Goal: Task Accomplishment & Management: Manage account settings

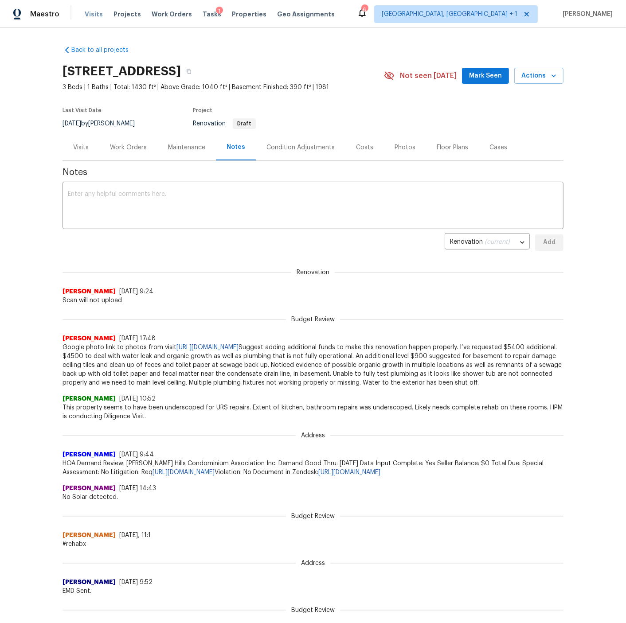
click at [91, 14] on span "Visits" at bounding box center [94, 14] width 18 height 9
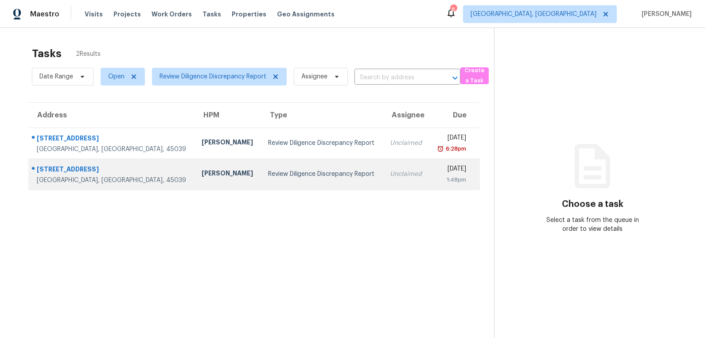
click at [86, 168] on div "[STREET_ADDRESS]" at bounding box center [112, 170] width 151 height 11
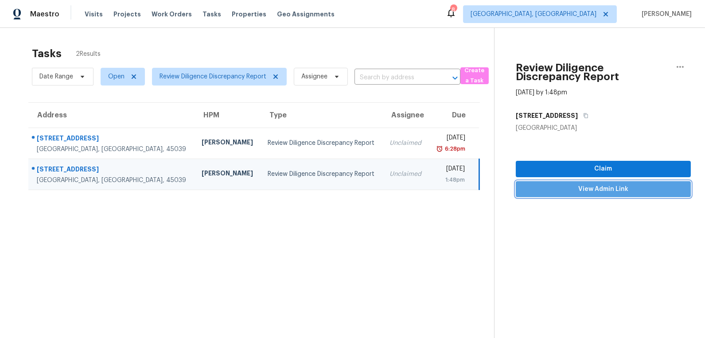
click at [592, 190] on span "View Admin Link" at bounding box center [603, 189] width 161 height 11
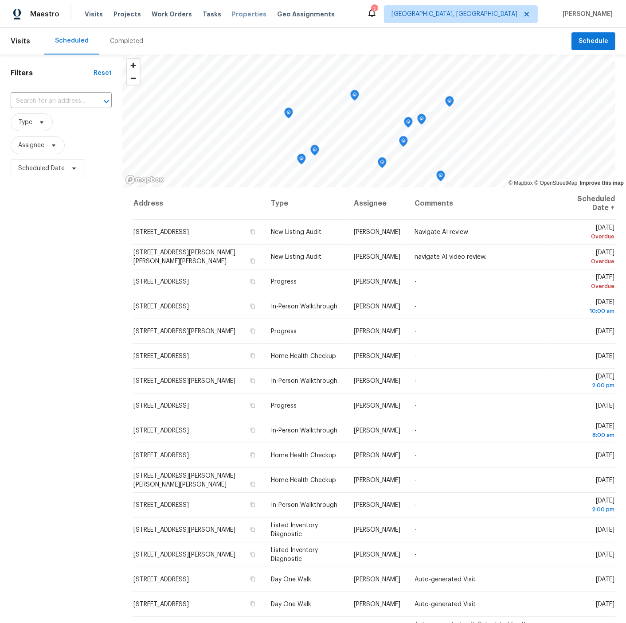
click at [232, 11] on span "Properties" at bounding box center [249, 14] width 35 height 9
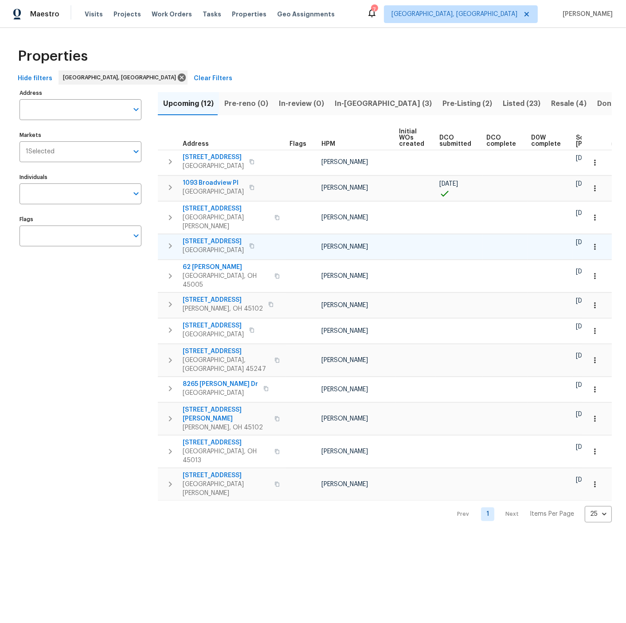
click at [210, 237] on span "2898 Mossy Brink Ct" at bounding box center [213, 241] width 61 height 9
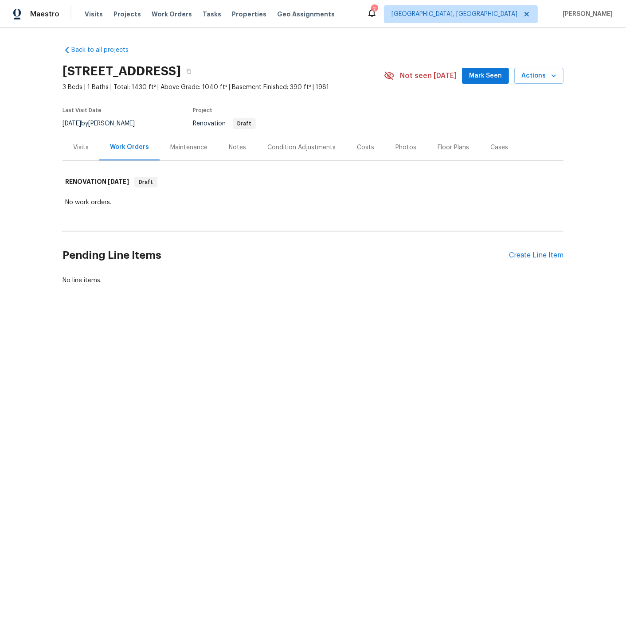
click at [84, 147] on div "Visits" at bounding box center [81, 147] width 16 height 9
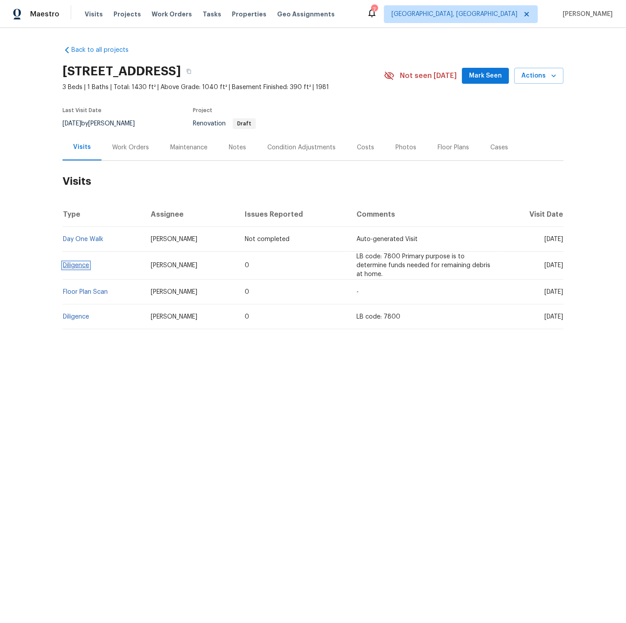
click at [80, 265] on link "Diligence" at bounding box center [76, 265] width 26 height 6
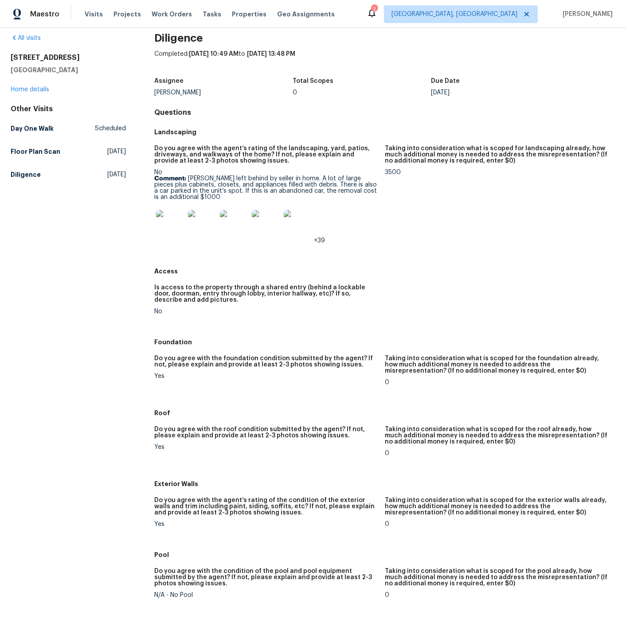
scroll to position [15, 0]
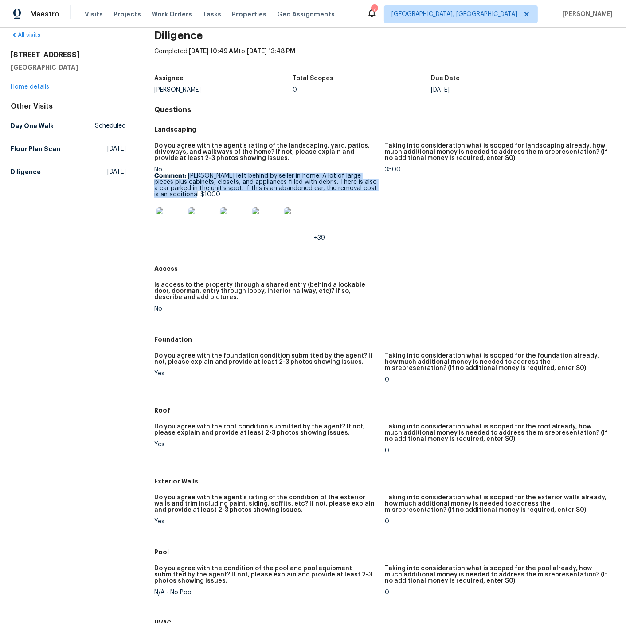
drag, startPoint x: 187, startPoint y: 175, endPoint x: 204, endPoint y: 192, distance: 24.1
click at [204, 192] on p "Comment: Debris left behind by seller in home. A lot of large pieces plus cabin…" at bounding box center [265, 185] width 223 height 25
copy p "Debris left behind by seller in home. A lot of large pieces plus cabinets, clos…"
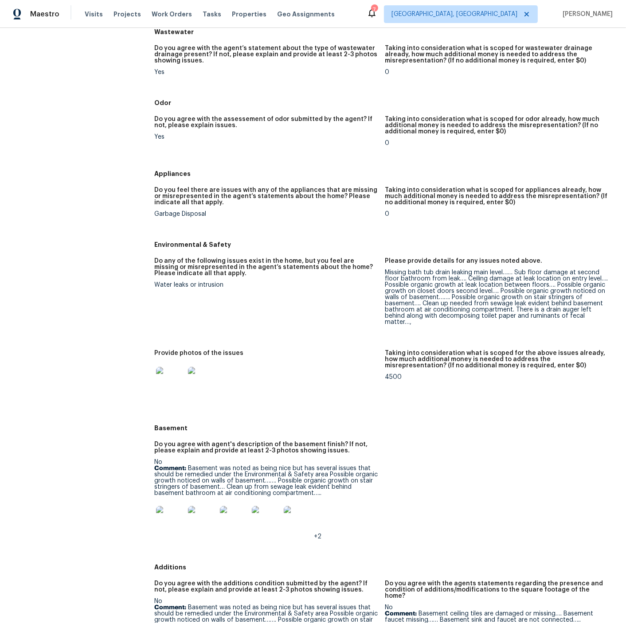
scroll to position [732, 0]
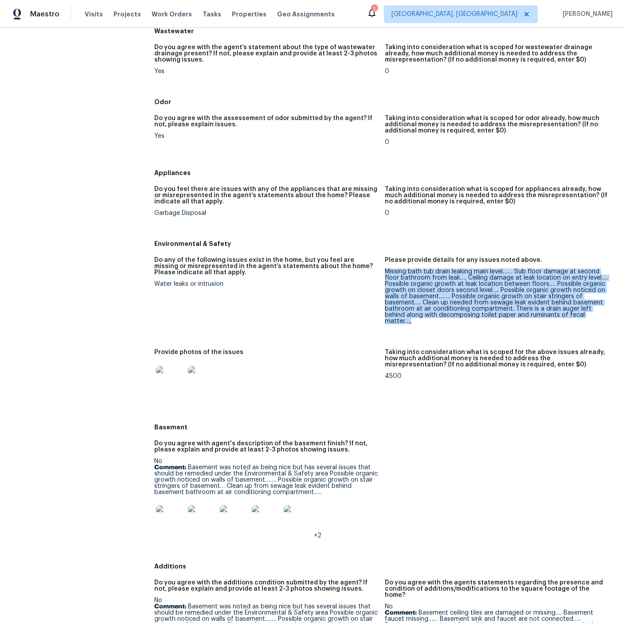
drag, startPoint x: 385, startPoint y: 270, endPoint x: 609, endPoint y: 315, distance: 228.5
click at [609, 315] on figure "Please provide details for any issues noted above. Missing bath tub drain leaki…" at bounding box center [500, 298] width 230 height 82
copy div "Missing bath tub drain leaking main level…… Sub floor damage at second floor ba…"
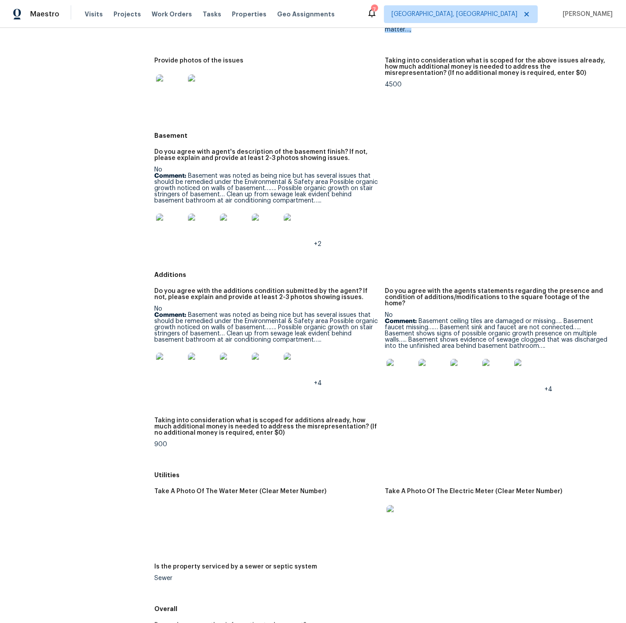
scroll to position [1029, 0]
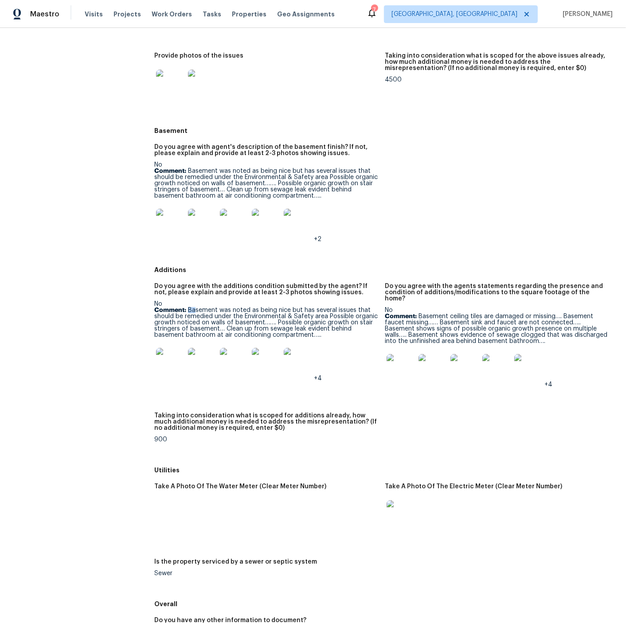
drag, startPoint x: 188, startPoint y: 303, endPoint x: 194, endPoint y: 304, distance: 5.8
click at [194, 307] on p "Comment: Basement was noted as being nice but has several issues that should be…" at bounding box center [265, 322] width 223 height 31
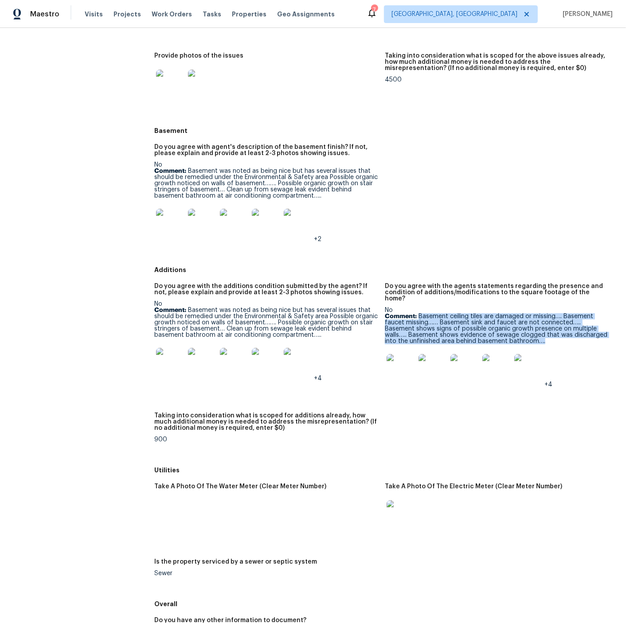
drag, startPoint x: 420, startPoint y: 302, endPoint x: 519, endPoint y: 326, distance: 102.4
click at [519, 326] on p "Comment: Basement ceiling tiles are damaged or missing…. Basement faucet missin…" at bounding box center [496, 328] width 223 height 31
copy p "Basement ceiling tiles are damaged or missing…. Basement faucet missing…… Basem…"
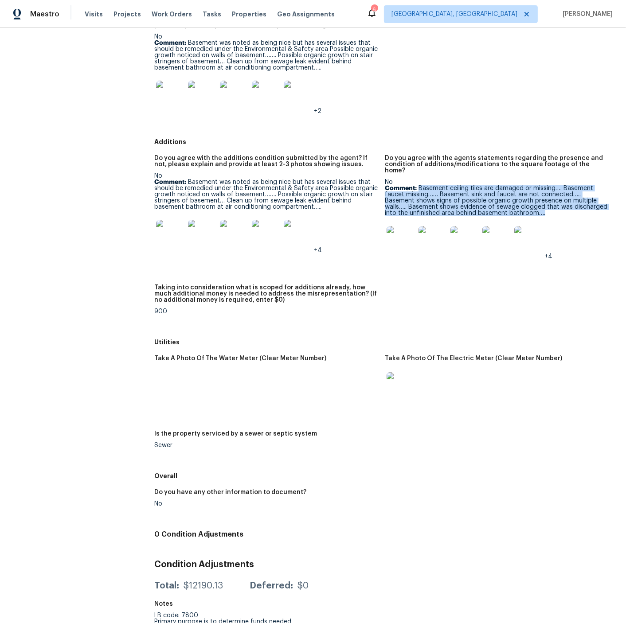
scroll to position [1157, 0]
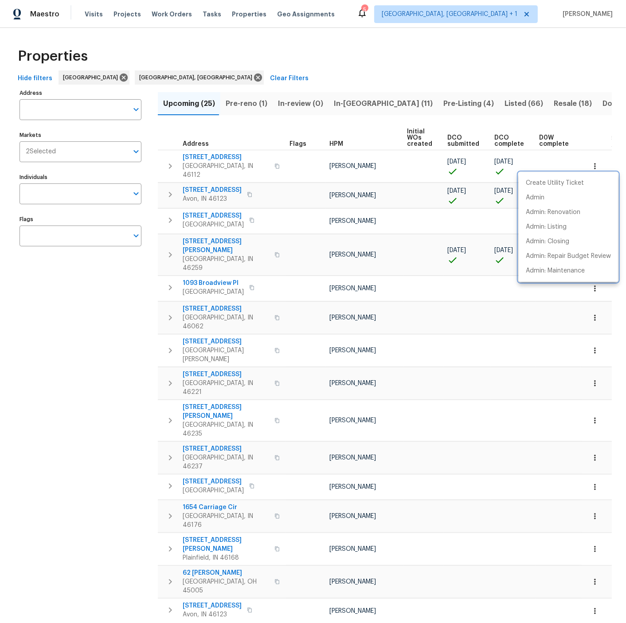
click at [498, 314] on div at bounding box center [313, 311] width 626 height 623
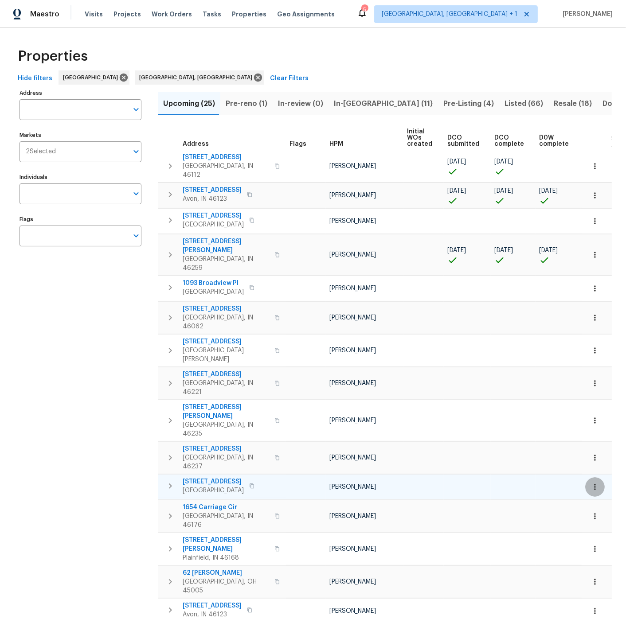
click at [596, 482] on icon "button" at bounding box center [594, 486] width 9 height 9
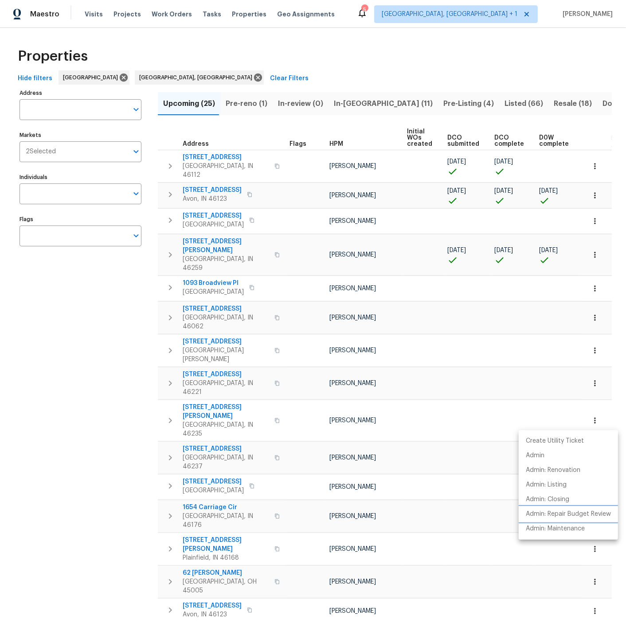
click at [562, 511] on p "Admin: Repair Budget Review" at bounding box center [567, 513] width 85 height 9
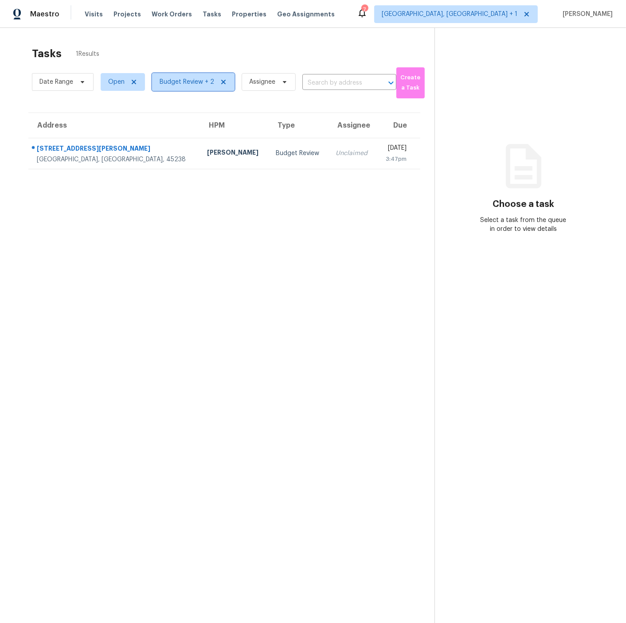
click at [178, 82] on span "Budget Review + 2" at bounding box center [186, 82] width 54 height 9
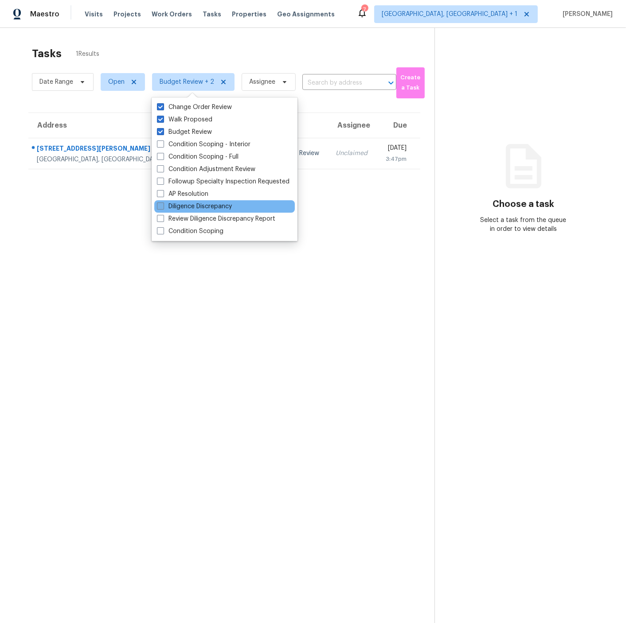
click at [161, 207] on span at bounding box center [160, 205] width 7 height 7
click at [161, 207] on input "Diligence Discrepancy" at bounding box center [160, 205] width 6 height 6
checkbox input "true"
click at [161, 218] on span at bounding box center [160, 218] width 7 height 7
click at [161, 218] on input "Review Diligence Discrepancy Report" at bounding box center [160, 217] width 6 height 6
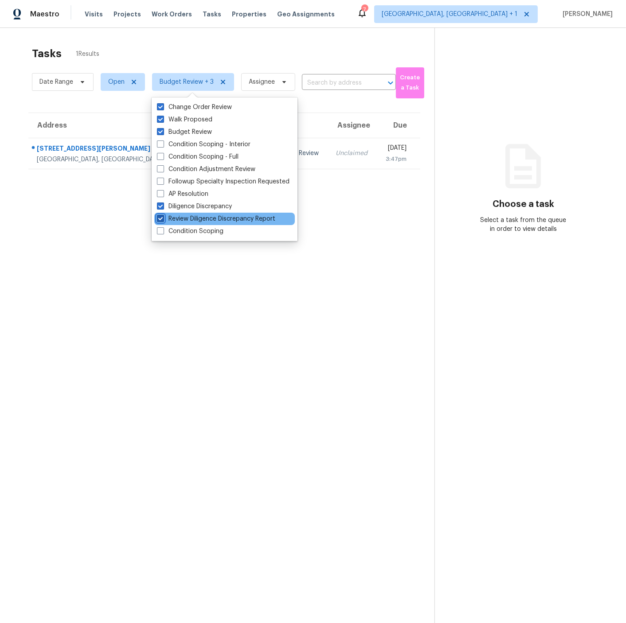
checkbox input "true"
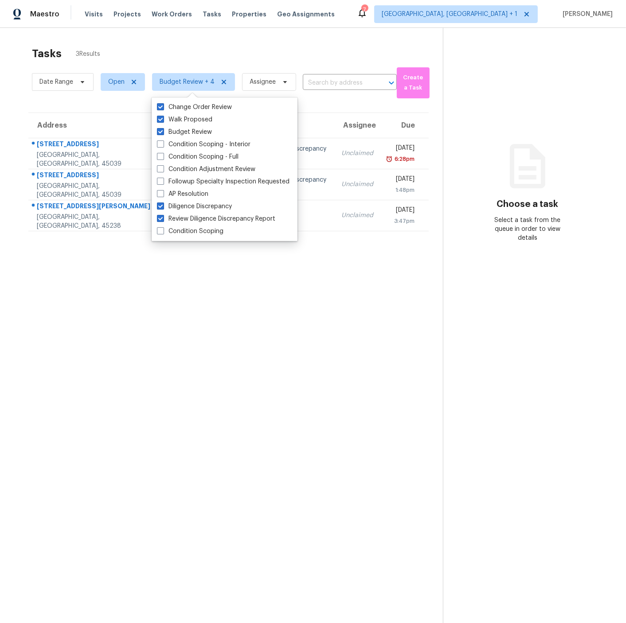
click at [122, 278] on section "Tasks 3 Results Date Range Open Budget Review + 4 Assignee ​ Create a Task Addr…" at bounding box center [228, 346] width 428 height 609
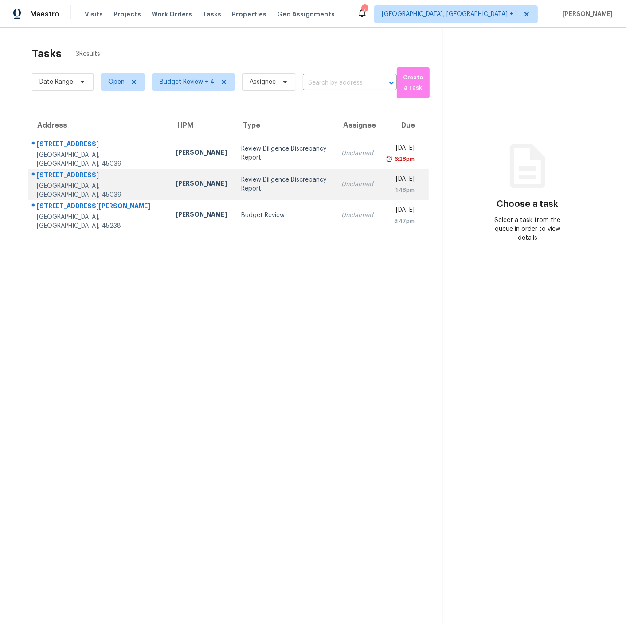
click at [241, 183] on div "Review Diligence Discrepancy Report" at bounding box center [284, 184] width 86 height 18
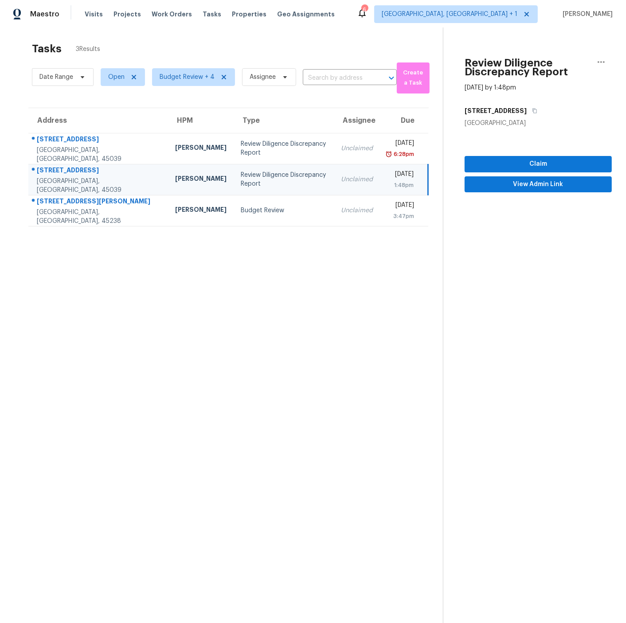
scroll to position [7, 0]
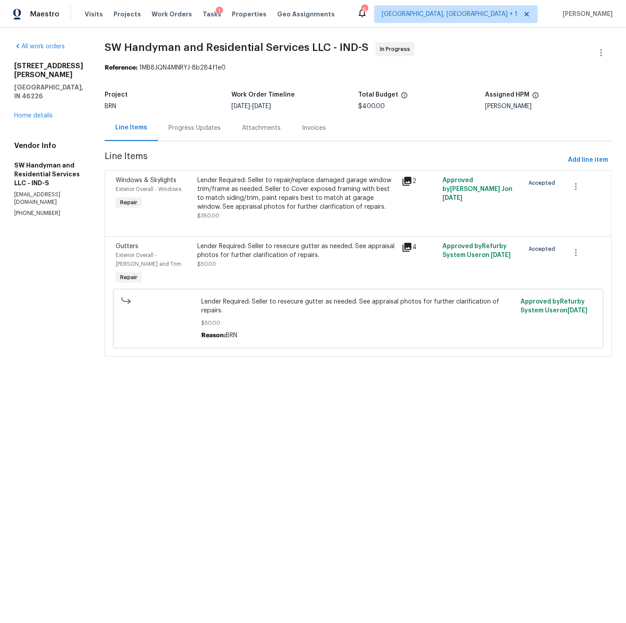
click at [89, 14] on span "Visits" at bounding box center [94, 14] width 18 height 9
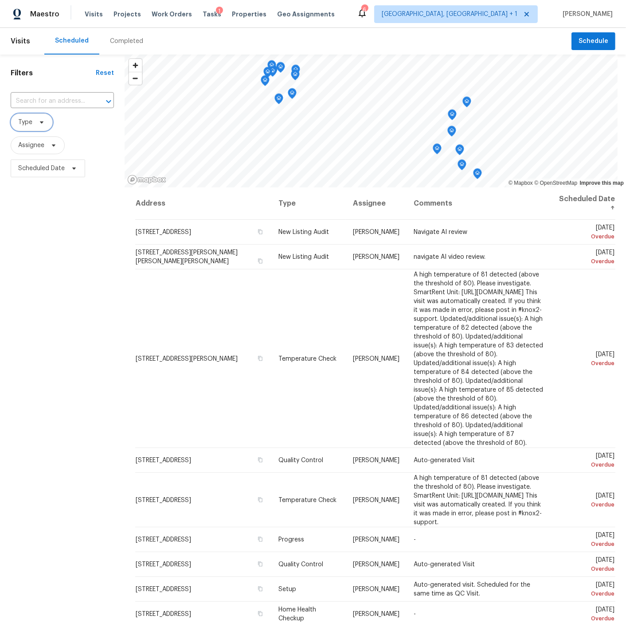
click at [27, 123] on span "Type" at bounding box center [25, 122] width 14 height 9
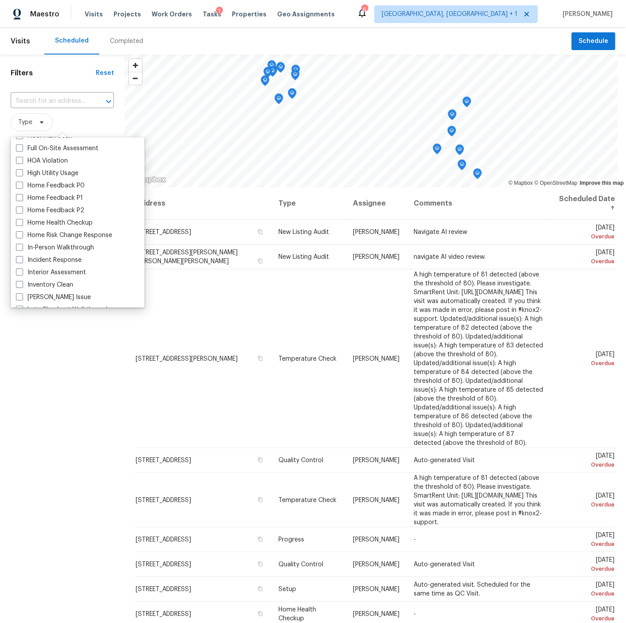
scroll to position [257, 0]
click at [21, 235] on span at bounding box center [19, 235] width 7 height 7
click at [21, 235] on input "In-Person Walkthrough" at bounding box center [19, 234] width 6 height 6
checkbox input "true"
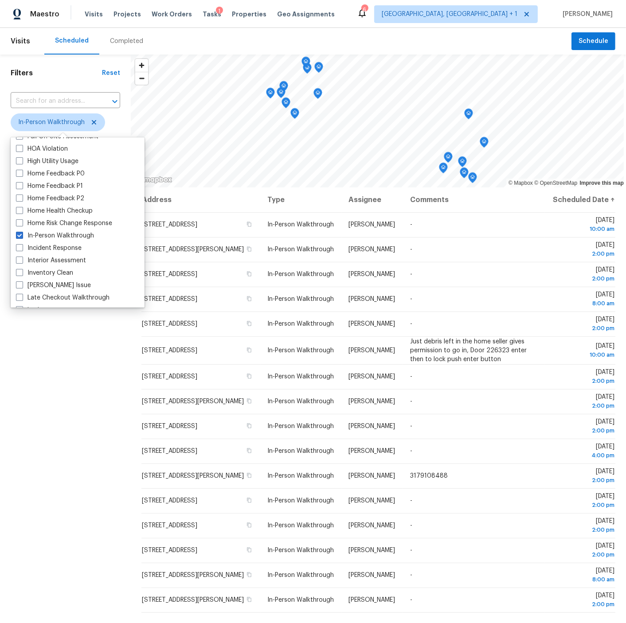
click at [52, 350] on div "Filters Reset ​ In-Person Walkthrough Assignee Scheduled Date" at bounding box center [65, 369] width 131 height 631
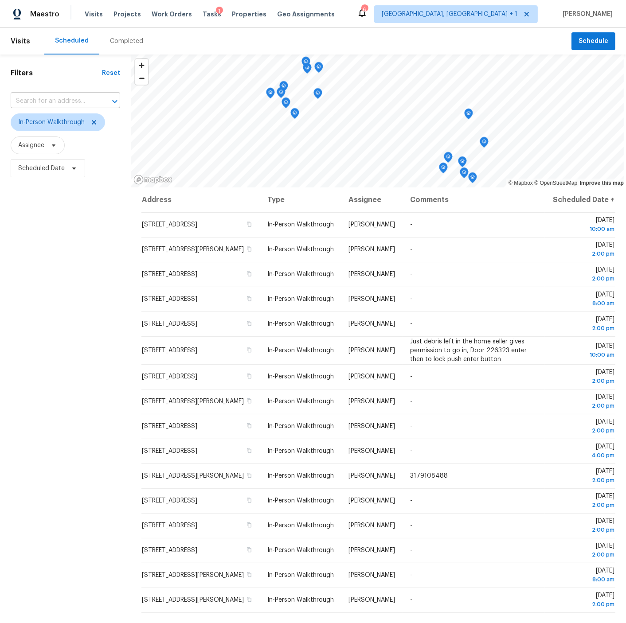
click at [32, 97] on input "text" at bounding box center [53, 101] width 85 height 14
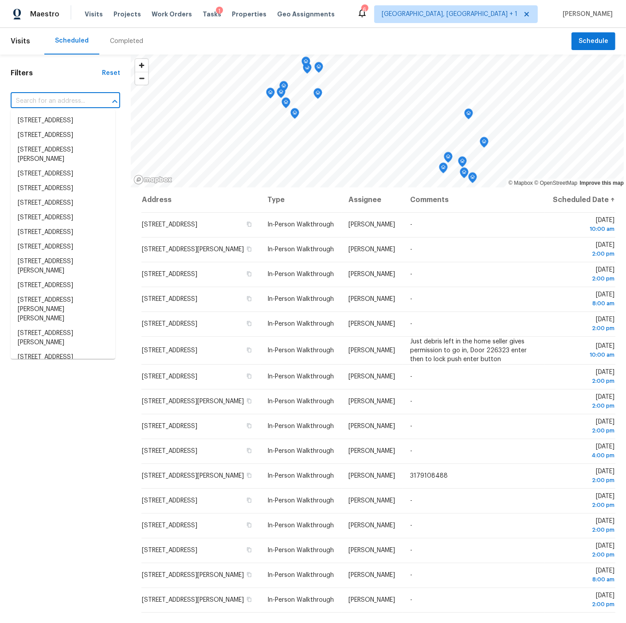
paste input "[STREET_ADDRESS]"
type input "[STREET_ADDRESS]"
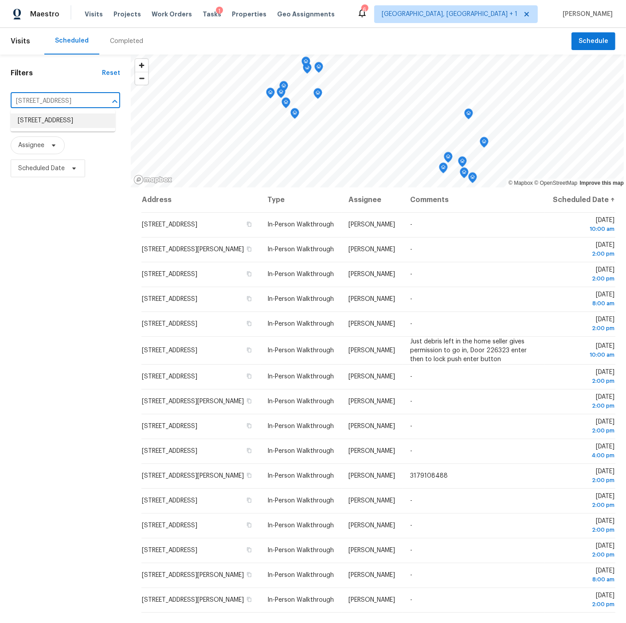
click at [35, 122] on li "[STREET_ADDRESS]" at bounding box center [63, 120] width 105 height 15
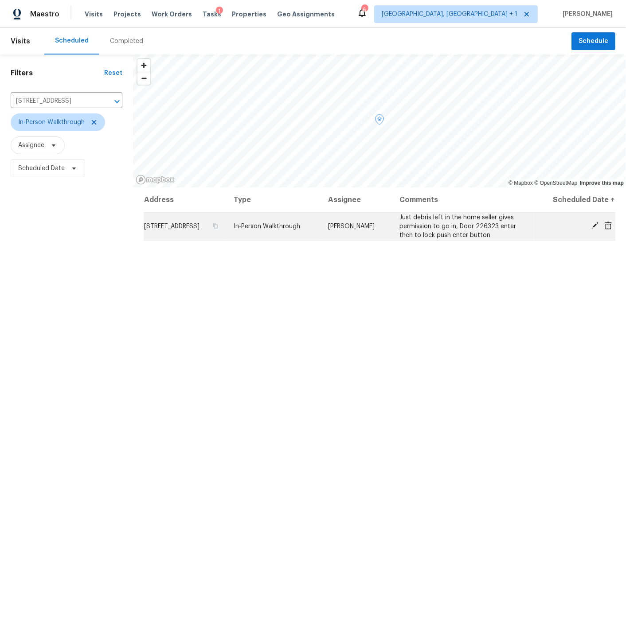
click at [595, 229] on icon at bounding box center [594, 225] width 7 height 7
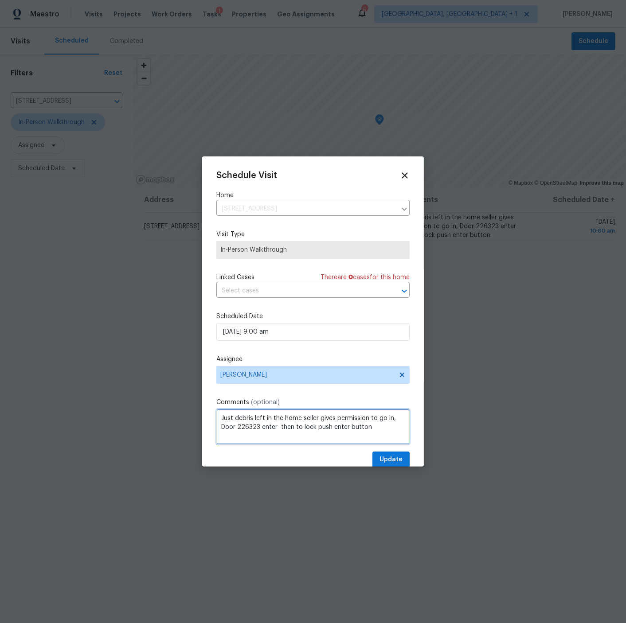
click at [384, 429] on textarea "Just debris left in the home seller gives permission to go in, Door 226323 ente…" at bounding box center [312, 426] width 193 height 35
type textarea "Just debris left in the home seller gives permission to go in, Door 226323 ente…"
click at [396, 456] on span "Update" at bounding box center [390, 459] width 23 height 11
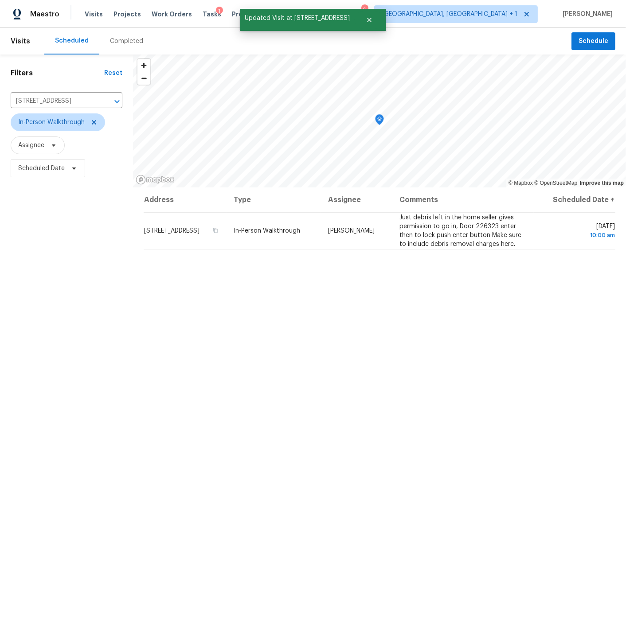
scroll to position [0, 0]
